Goal: Task Accomplishment & Management: Manage account settings

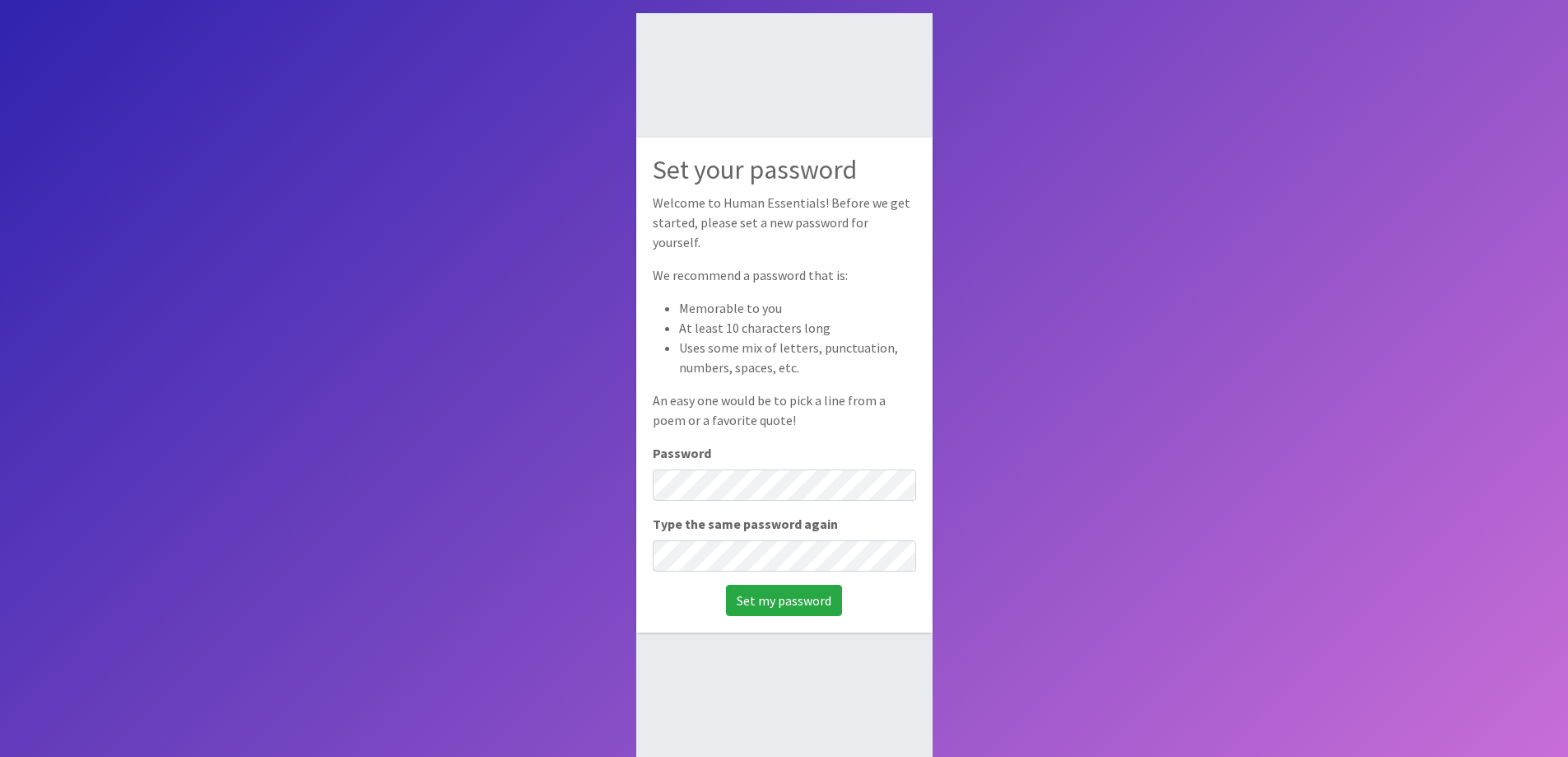
scroll to position [110, 0]
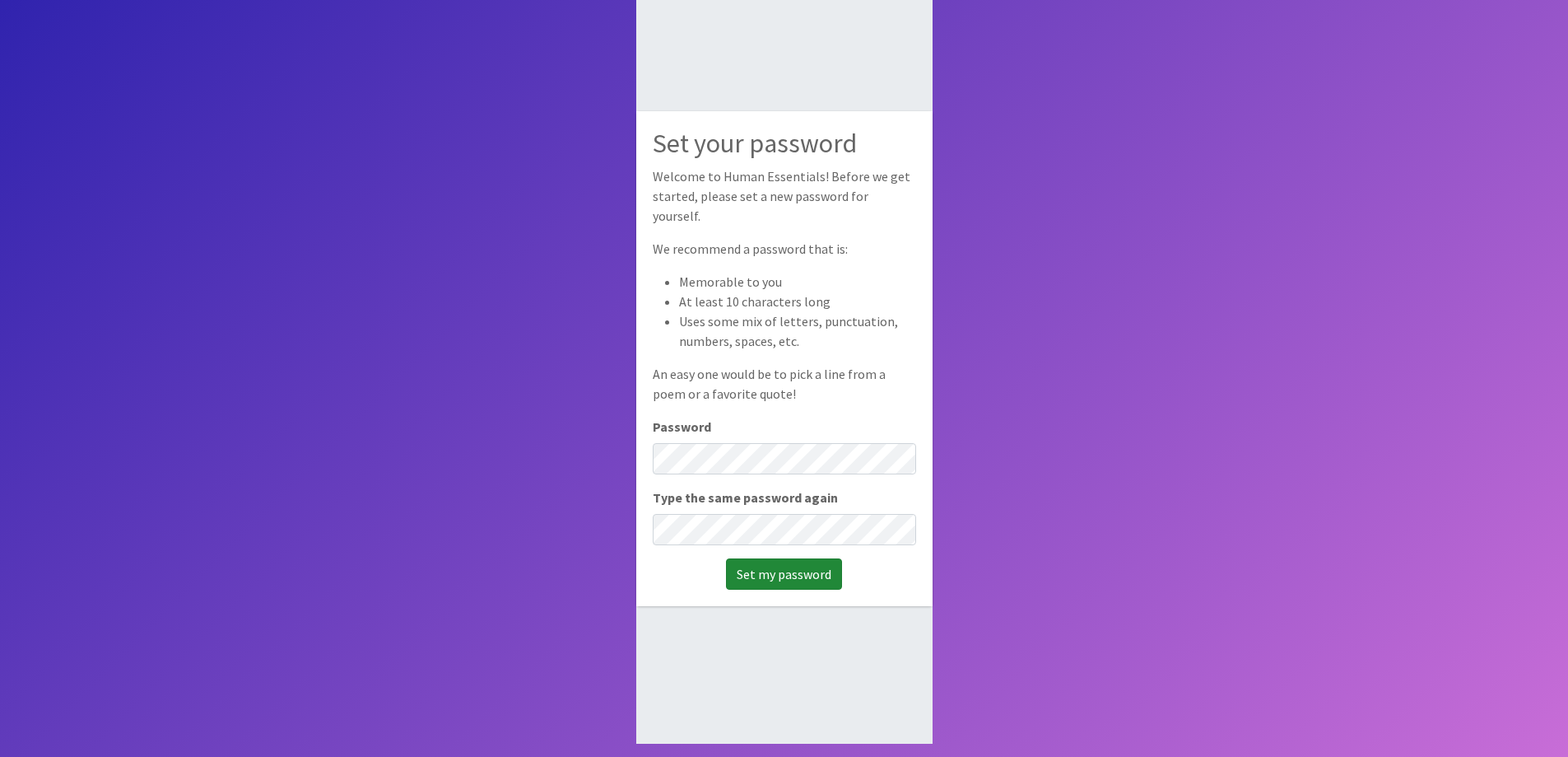
click at [798, 564] on input "Set my password" at bounding box center [784, 574] width 116 height 32
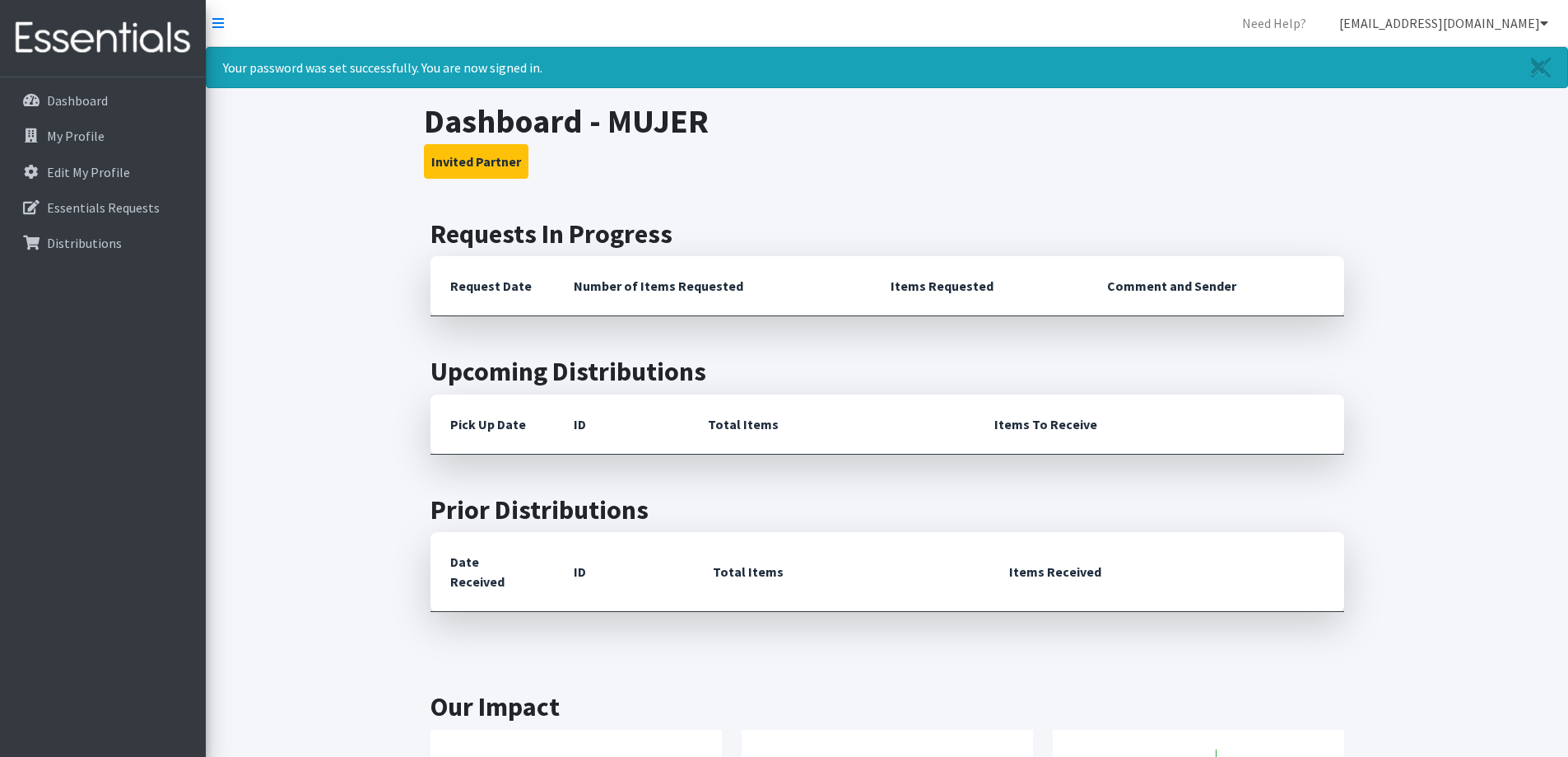
click at [1506, 20] on link "[EMAIL_ADDRESS][DOMAIN_NAME]" at bounding box center [1444, 23] width 235 height 33
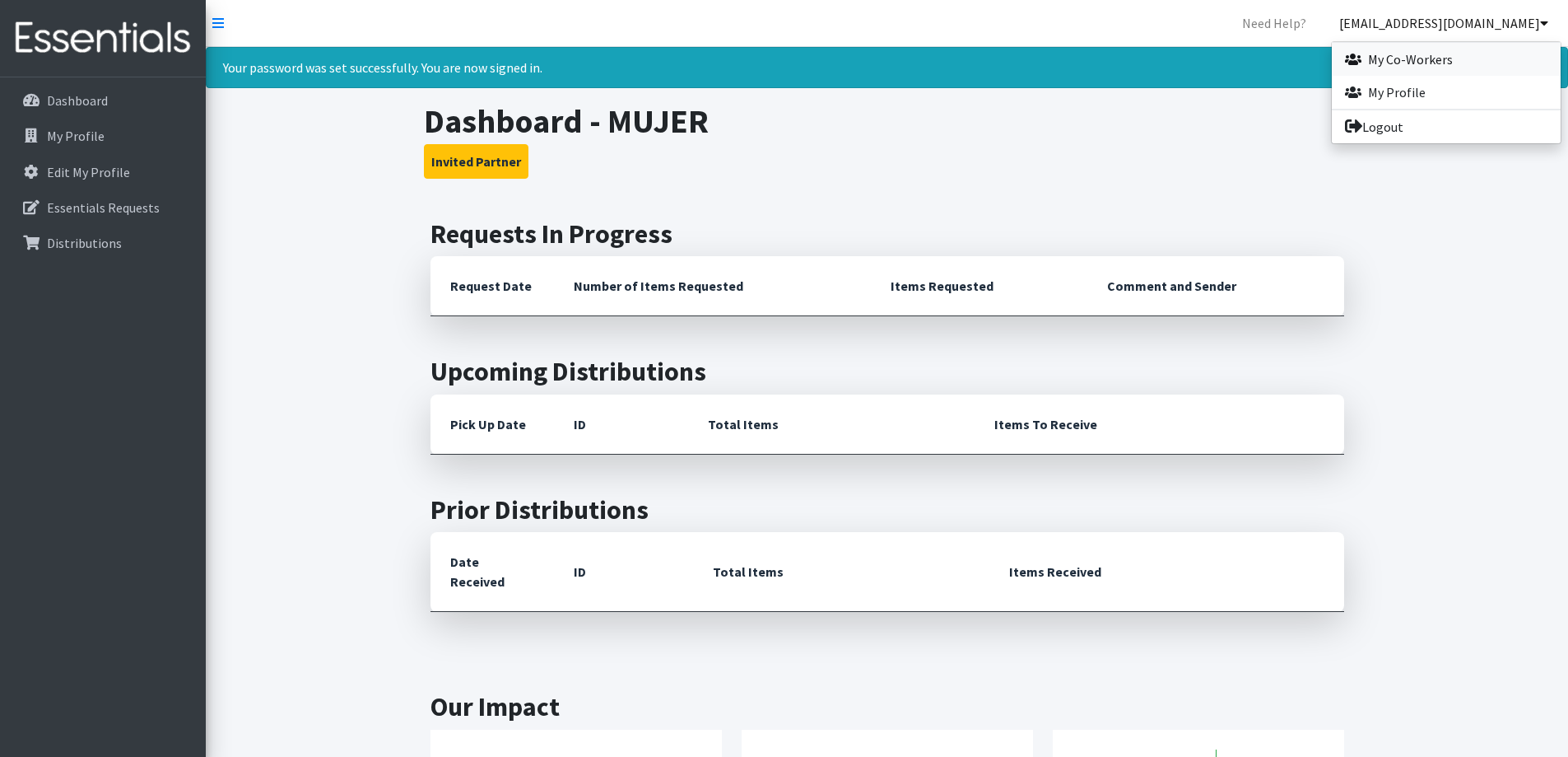
click at [1422, 58] on link "My Co-Workers" at bounding box center [1446, 59] width 229 height 33
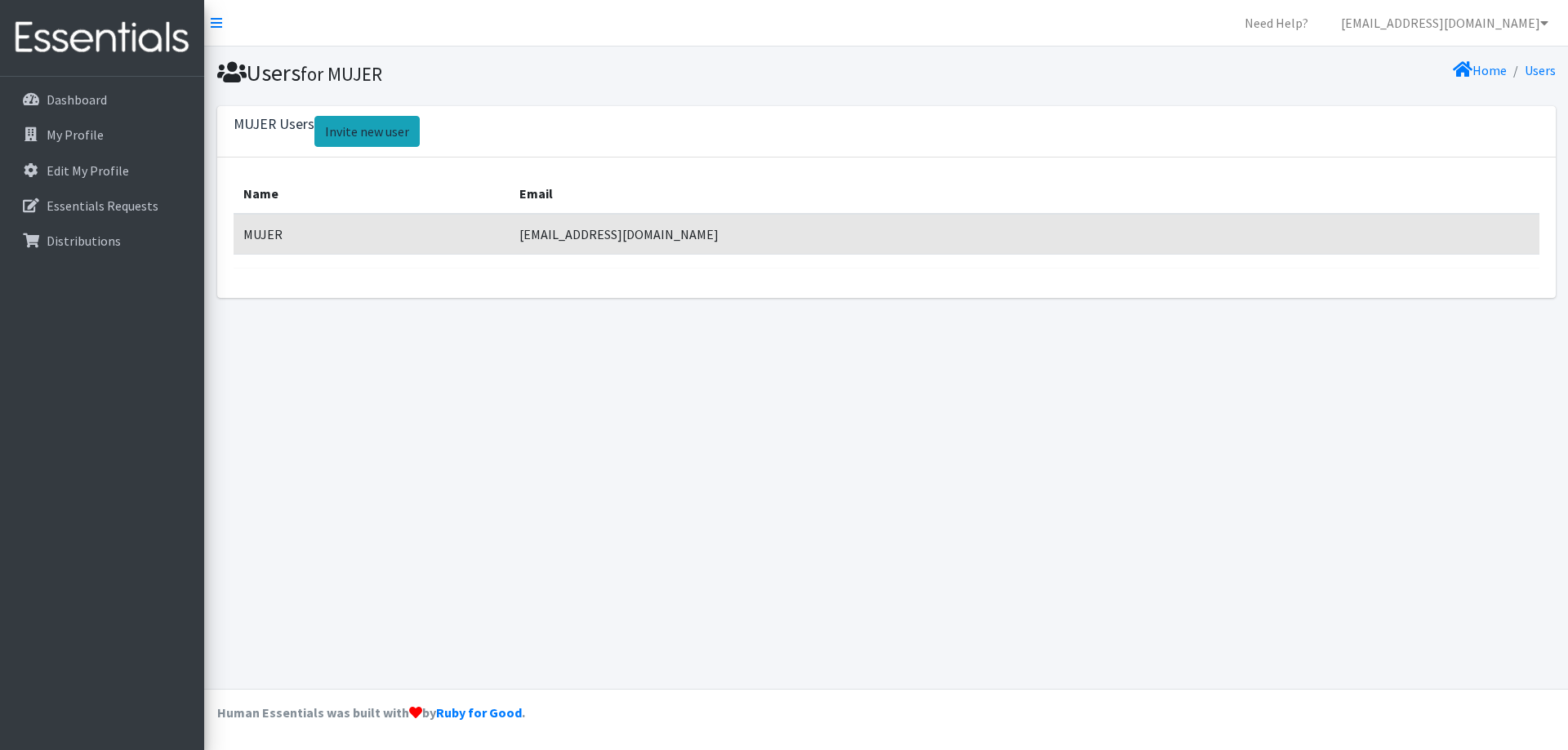
click at [365, 134] on link "Invite new user" at bounding box center [367, 131] width 106 height 31
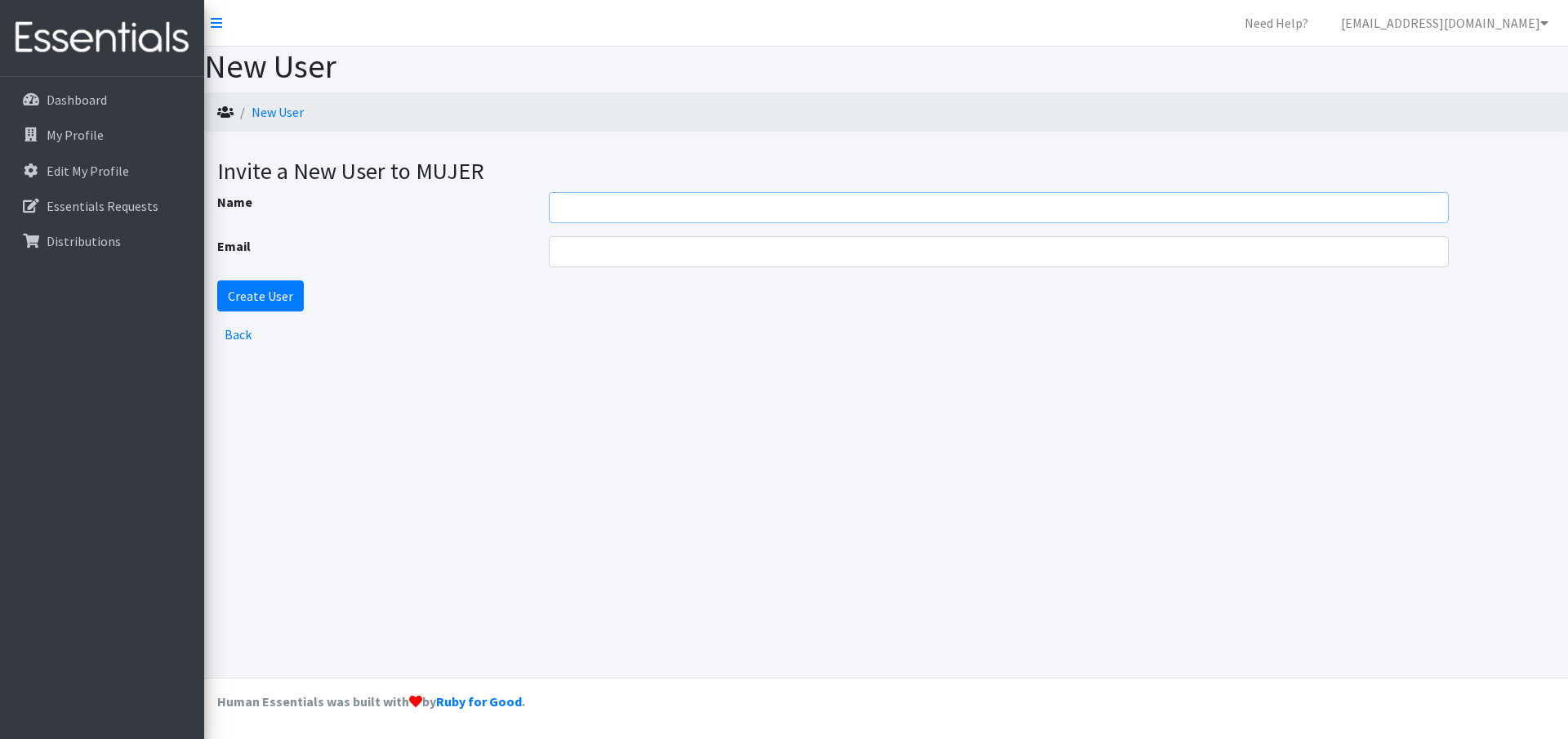
click at [641, 217] on input "Name" at bounding box center [998, 208] width 900 height 31
type input "Rochelle Renfroe"
type input "R"
type input "Rochellerenfroe@hotmail.com"
click at [284, 292] on input "Create User" at bounding box center [260, 296] width 86 height 31
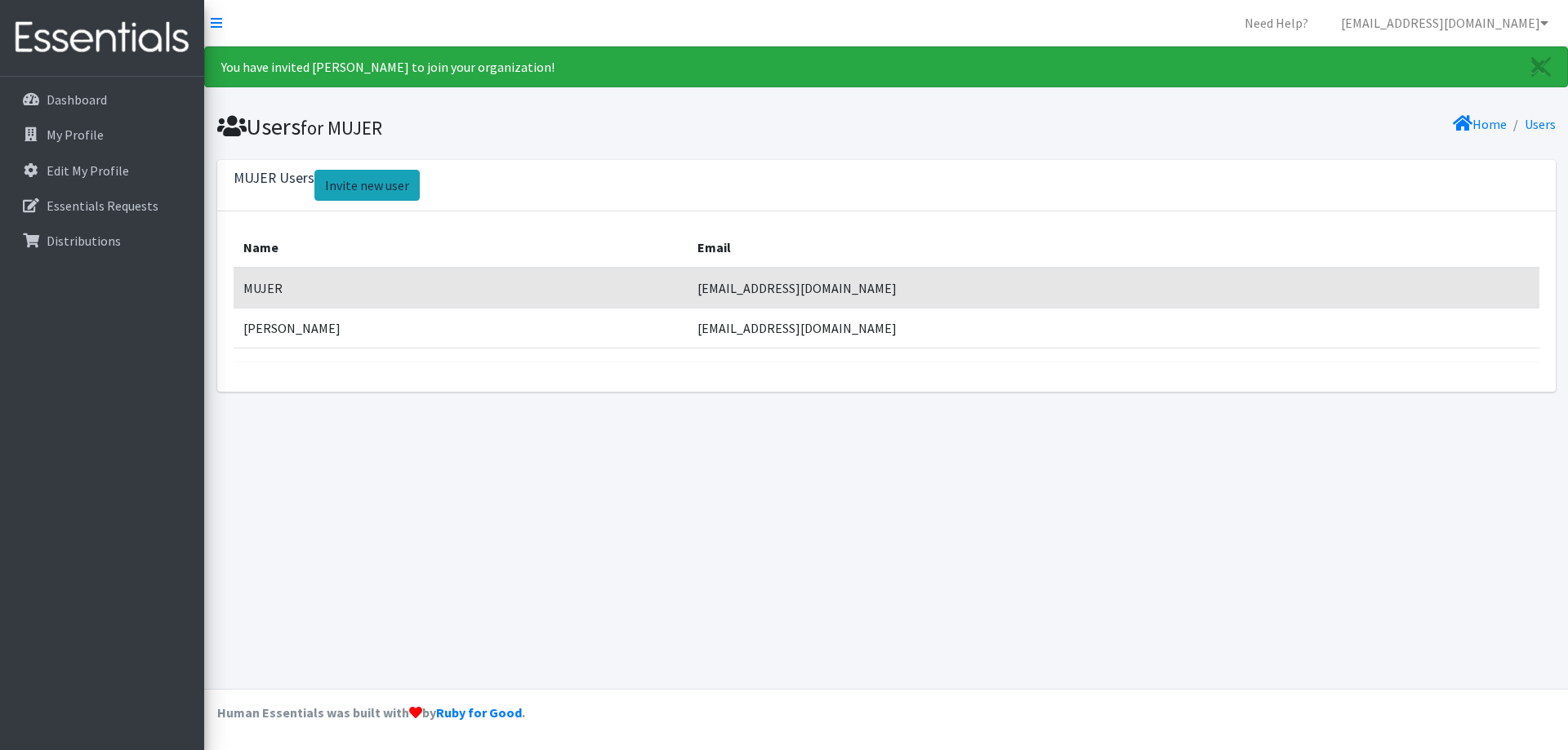
click at [364, 177] on link "Invite new user" at bounding box center [367, 185] width 106 height 31
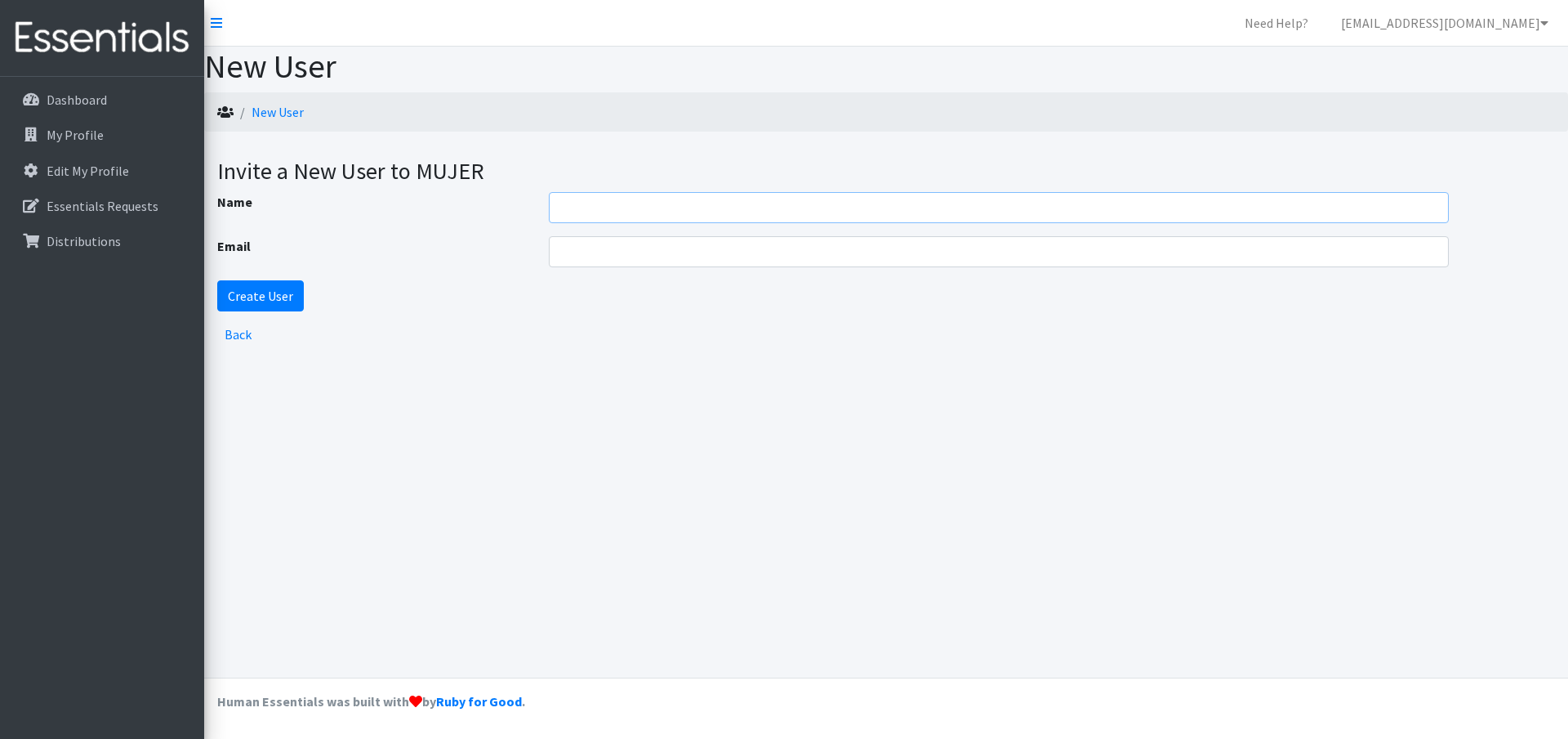
drag, startPoint x: 552, startPoint y: 210, endPoint x: 564, endPoint y: 210, distance: 12.0
click at [564, 210] on input "Name" at bounding box center [998, 208] width 900 height 31
type input "Arlen Guillen"
type input "Arlen@mujerfla.org"
click at [260, 298] on input "Create User" at bounding box center [260, 296] width 86 height 31
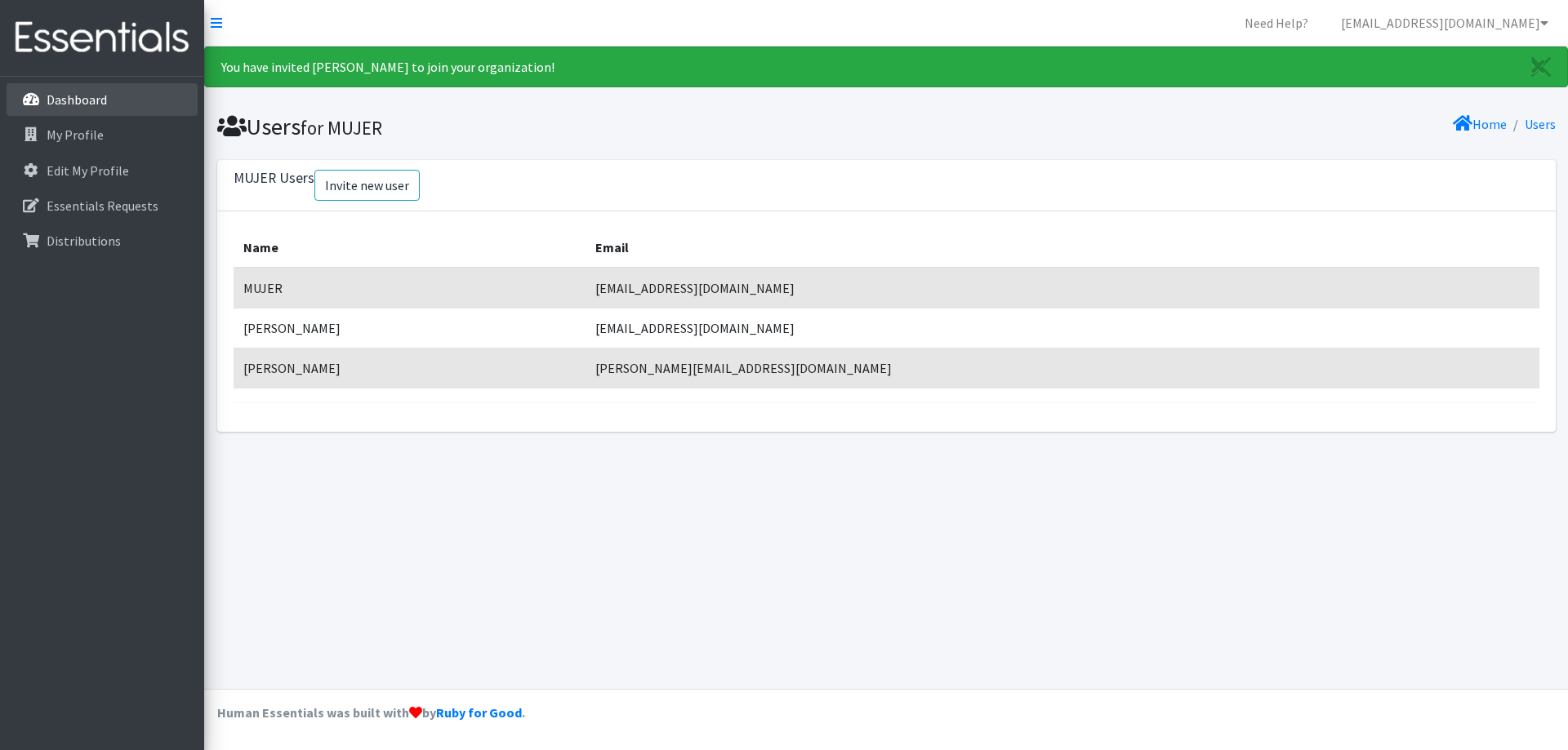
click at [91, 99] on p "Dashboard" at bounding box center [77, 100] width 61 height 17
